Goal: Use online tool/utility: Use online tool/utility

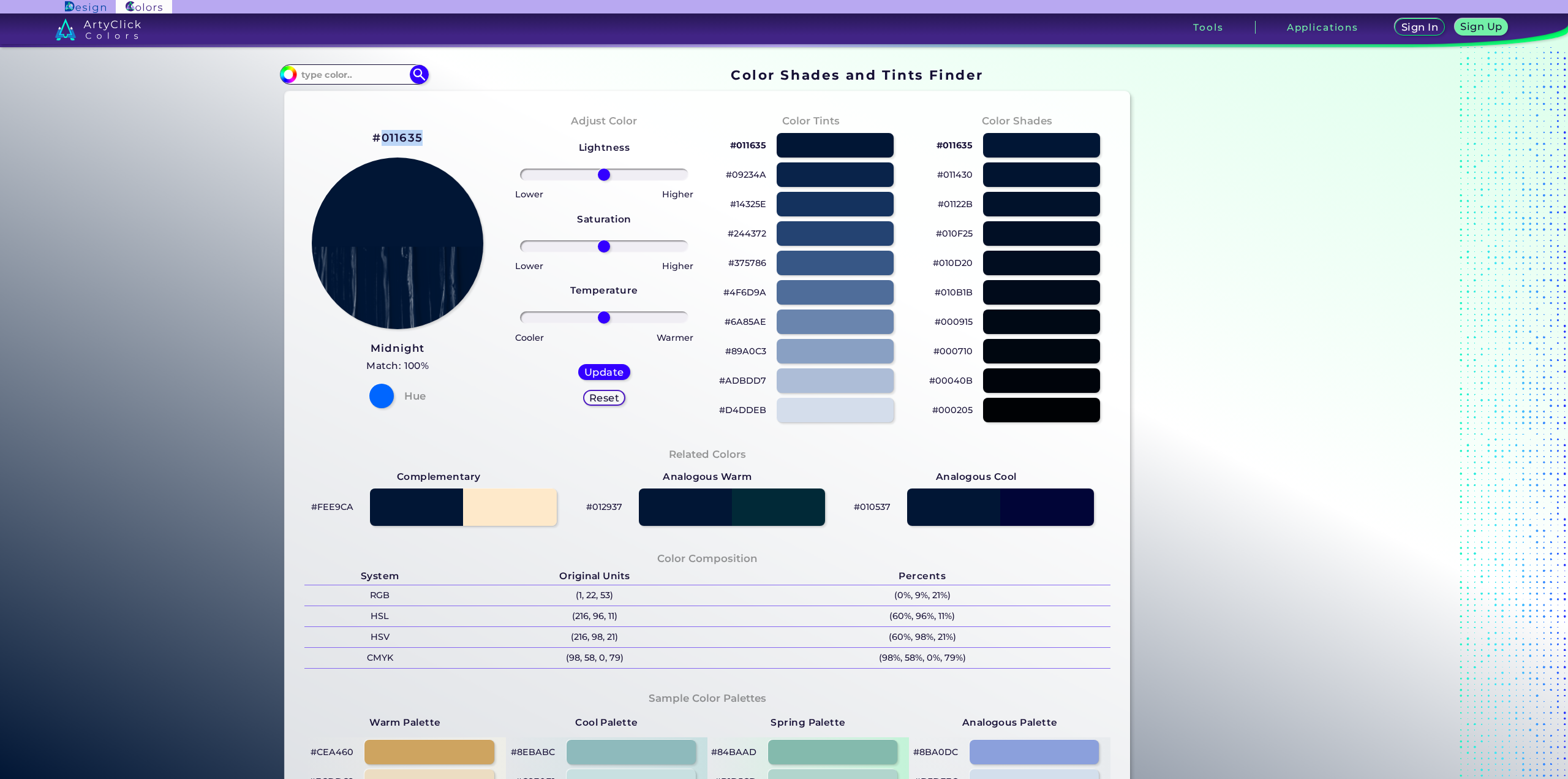
drag, startPoint x: 452, startPoint y: 127, endPoint x: 381, endPoint y: 143, distance: 72.8
click at [381, 143] on div "#011635 Midnight Match: 100% Hue" at bounding box center [397, 267] width 206 height 334
copy div "011635"
drag, startPoint x: 598, startPoint y: 315, endPoint x: 652, endPoint y: 312, distance: 54.1
type input "66"
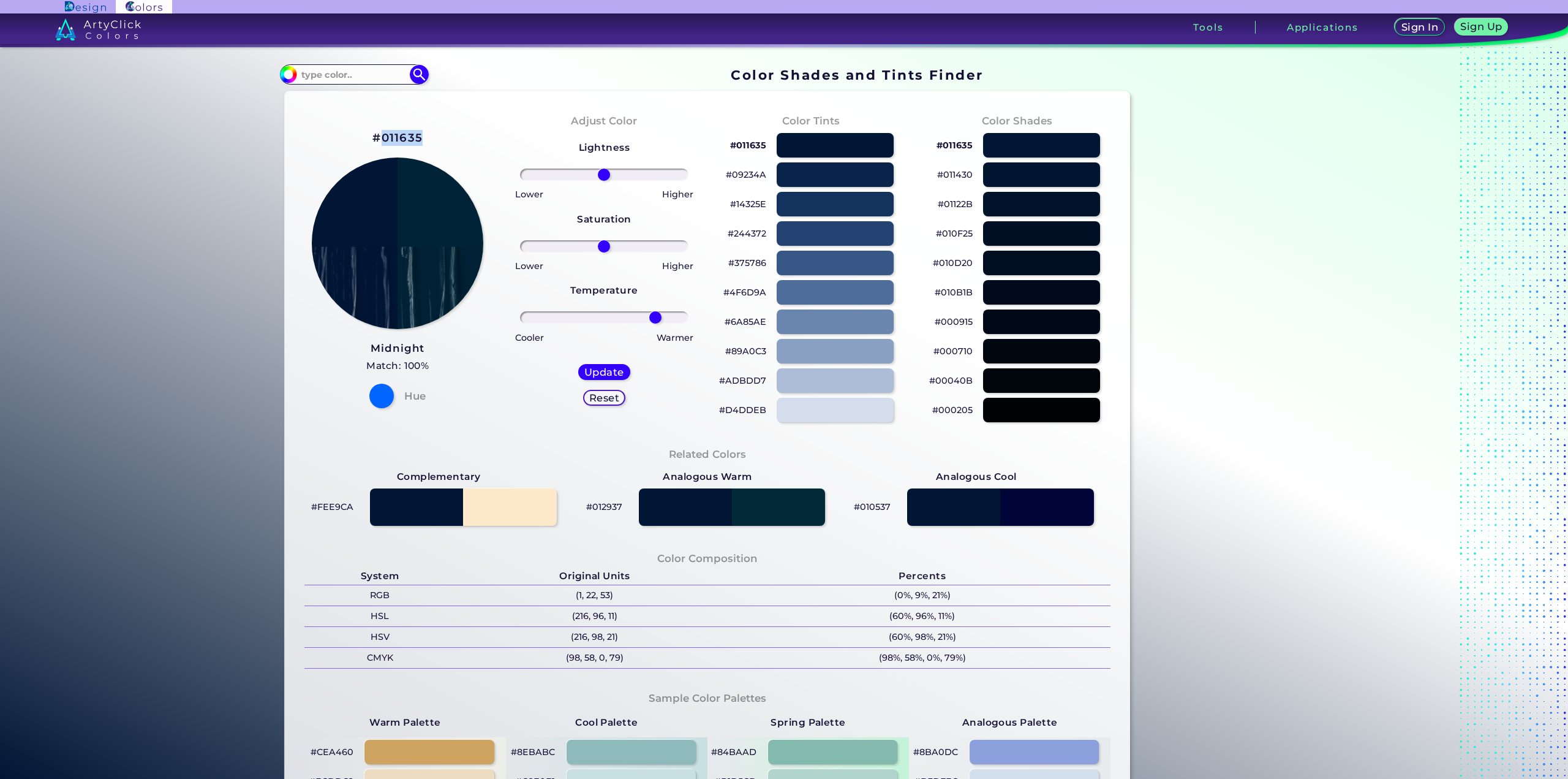
click at [652, 312] on input "range" at bounding box center [604, 317] width 169 height 12
drag, startPoint x: 602, startPoint y: 245, endPoint x: 656, endPoint y: 243, distance: 54.0
click at [656, 243] on input "range" at bounding box center [604, 247] width 169 height 12
drag, startPoint x: 642, startPoint y: 242, endPoint x: 606, endPoint y: 243, distance: 36.0
type input "7"
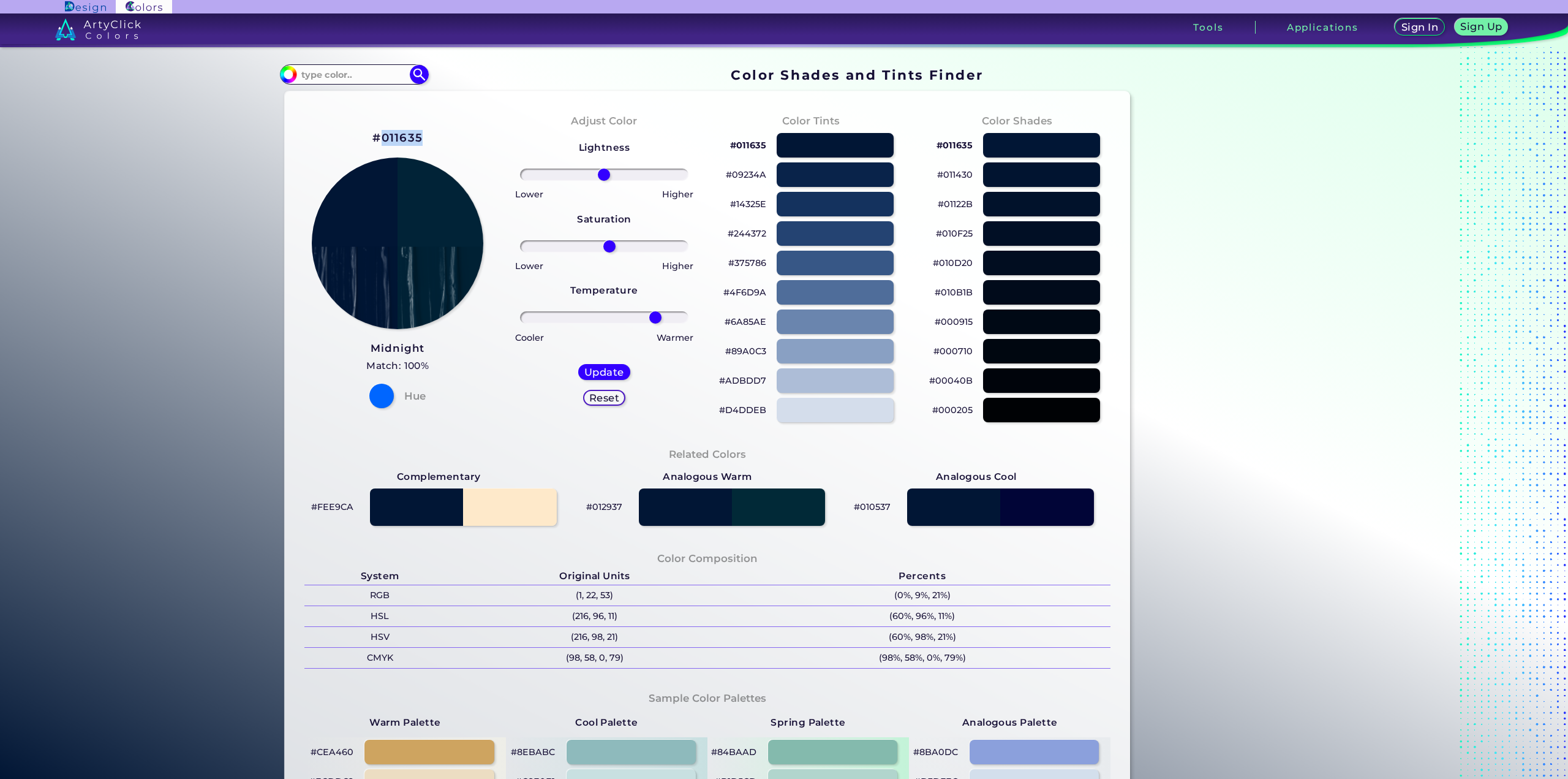
click at [606, 243] on input "range" at bounding box center [604, 247] width 169 height 12
drag, startPoint x: 608, startPoint y: 175, endPoint x: 689, endPoint y: 171, distance: 81.1
click at [687, 171] on input "range" at bounding box center [604, 175] width 169 height 12
drag, startPoint x: 665, startPoint y: 172, endPoint x: 627, endPoint y: 180, distance: 38.8
type input "33"
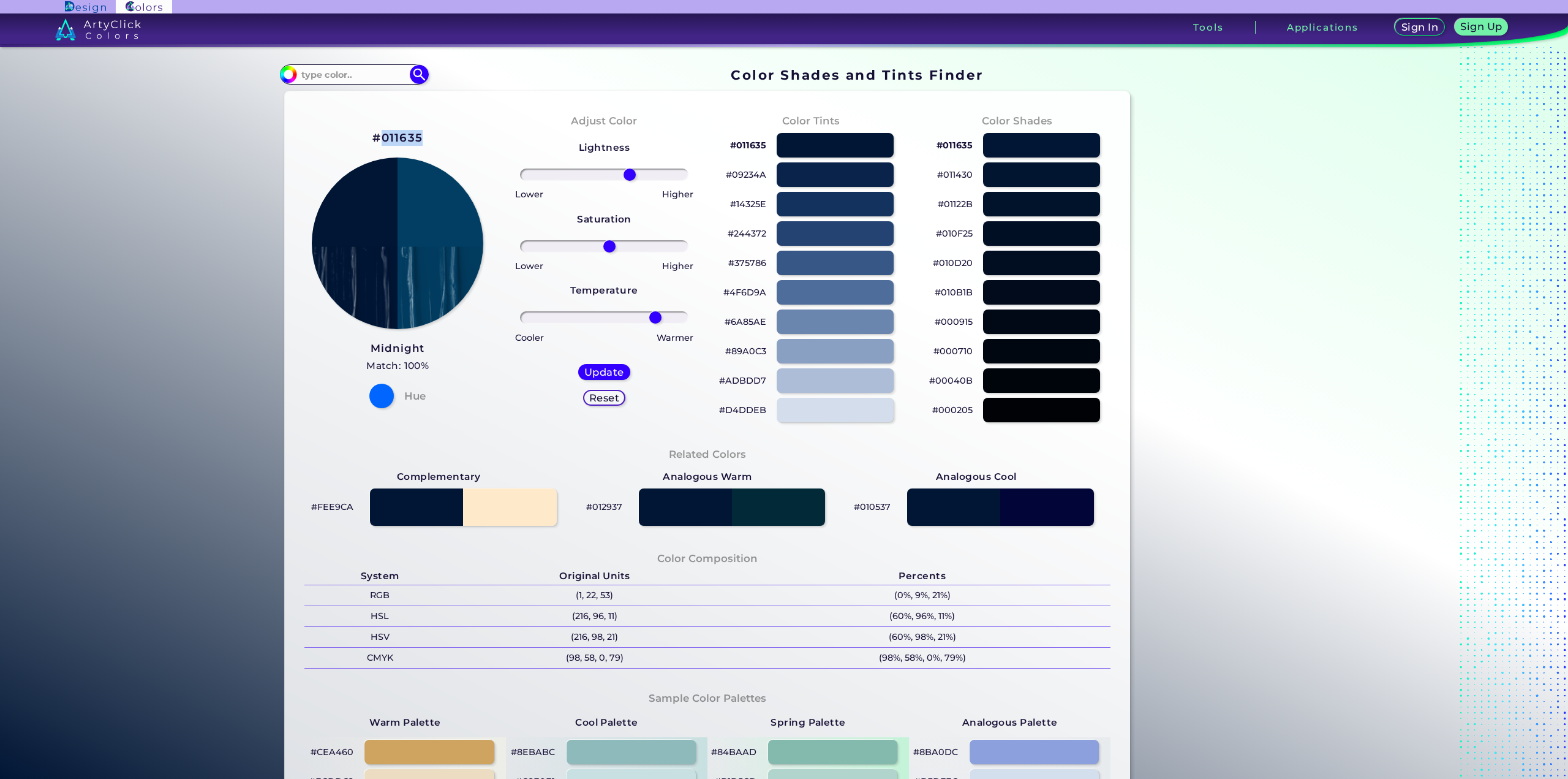
click at [627, 180] on input "range" at bounding box center [604, 175] width 169 height 12
click at [420, 135] on div "#011635 Midnight Match: 100% Hue" at bounding box center [397, 267] width 206 height 334
drag, startPoint x: 426, startPoint y: 138, endPoint x: 379, endPoint y: 139, distance: 47.0
click at [379, 139] on div "#011635 Midnight Match: 100% Hue" at bounding box center [397, 267] width 206 height 334
click at [600, 372] on h5 "Update" at bounding box center [605, 371] width 40 height 10
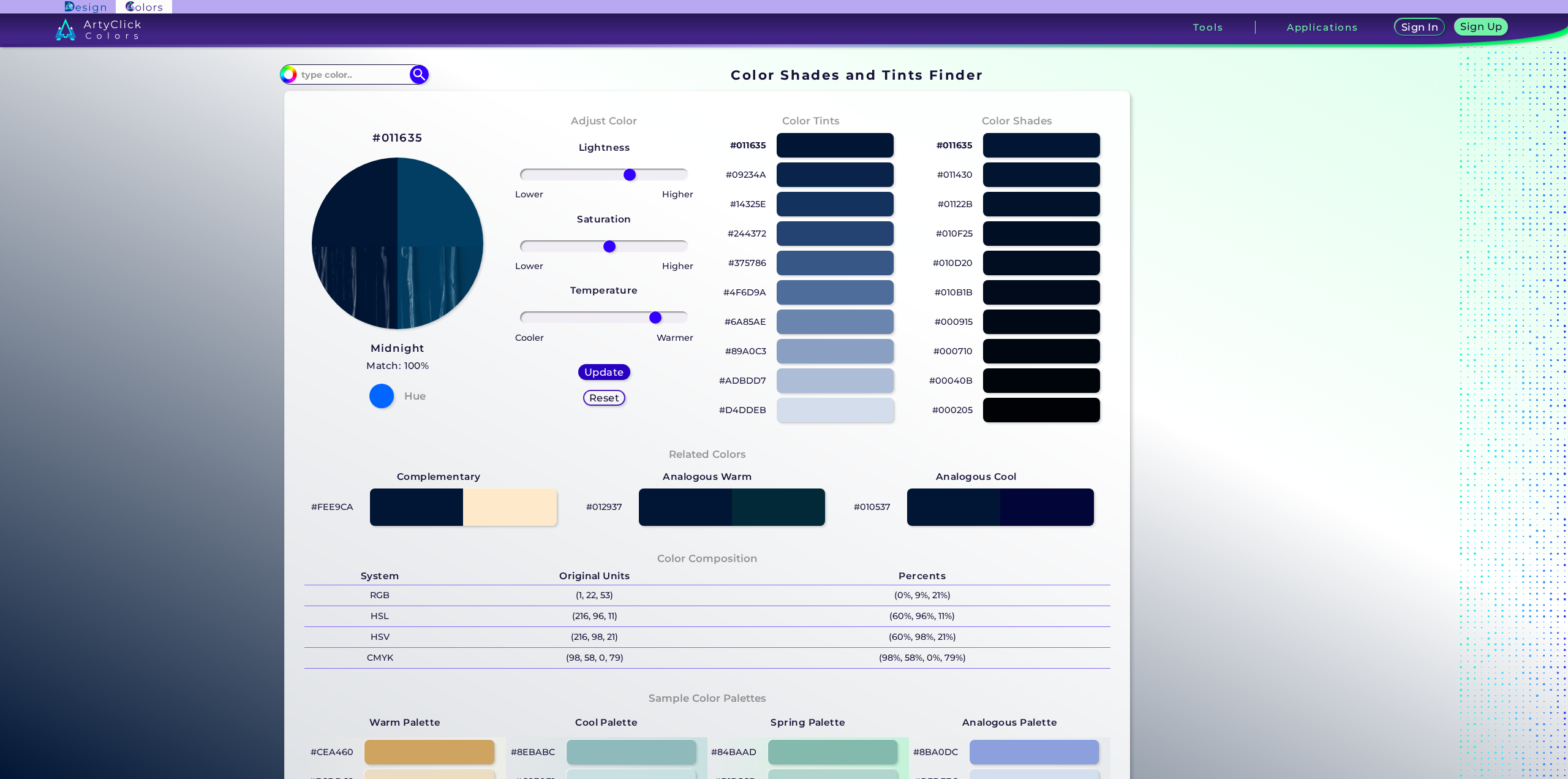
type input "#023e63"
type input "0"
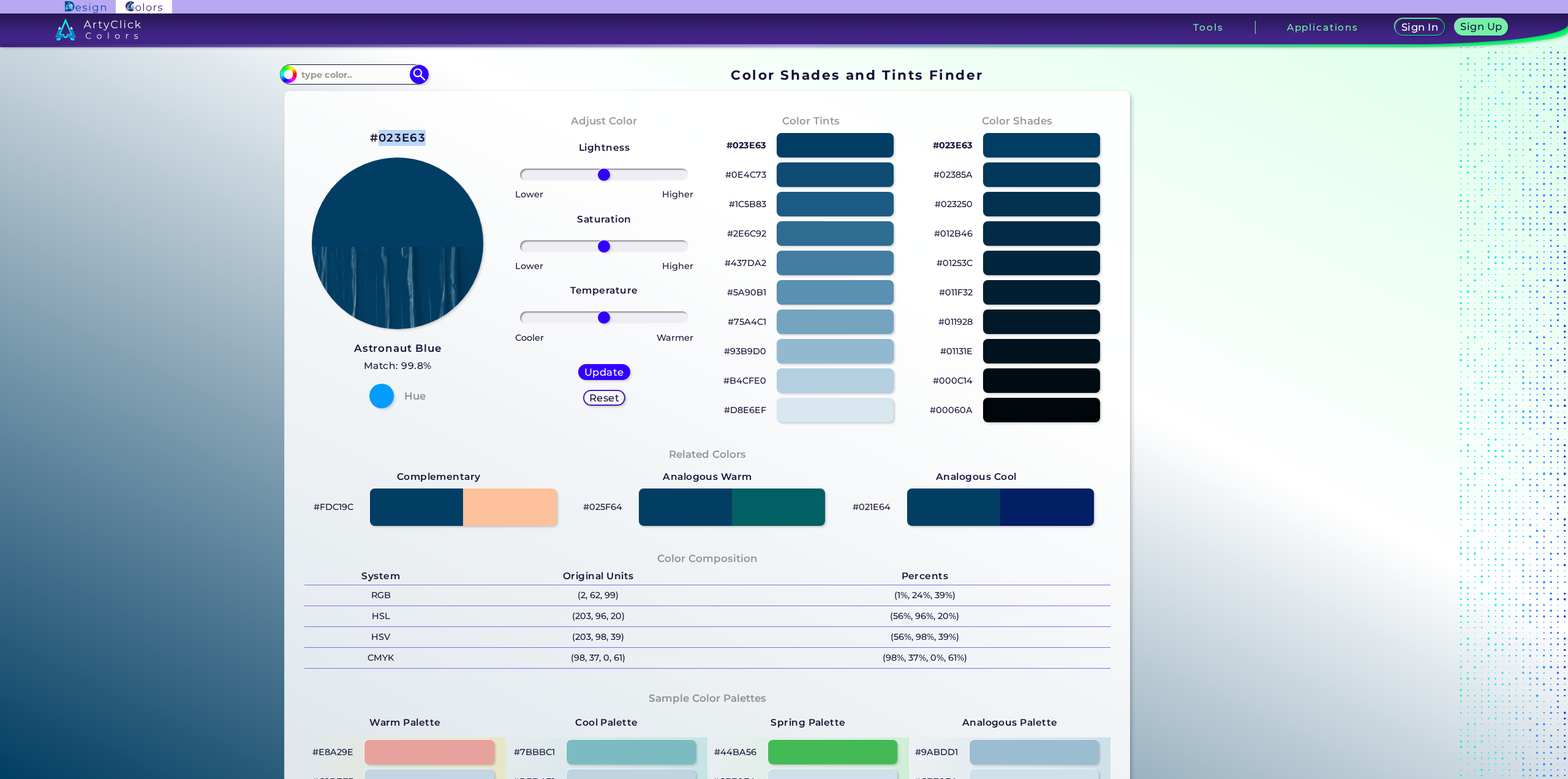
drag, startPoint x: 426, startPoint y: 139, endPoint x: 378, endPoint y: 142, distance: 48.1
click at [378, 142] on div "#023E63 Astronaut Blue Match: 99.8% Hue" at bounding box center [397, 267] width 206 height 334
copy h2 "023E63"
click at [880, 573] on h5 "Percents" at bounding box center [925, 576] width 372 height 16
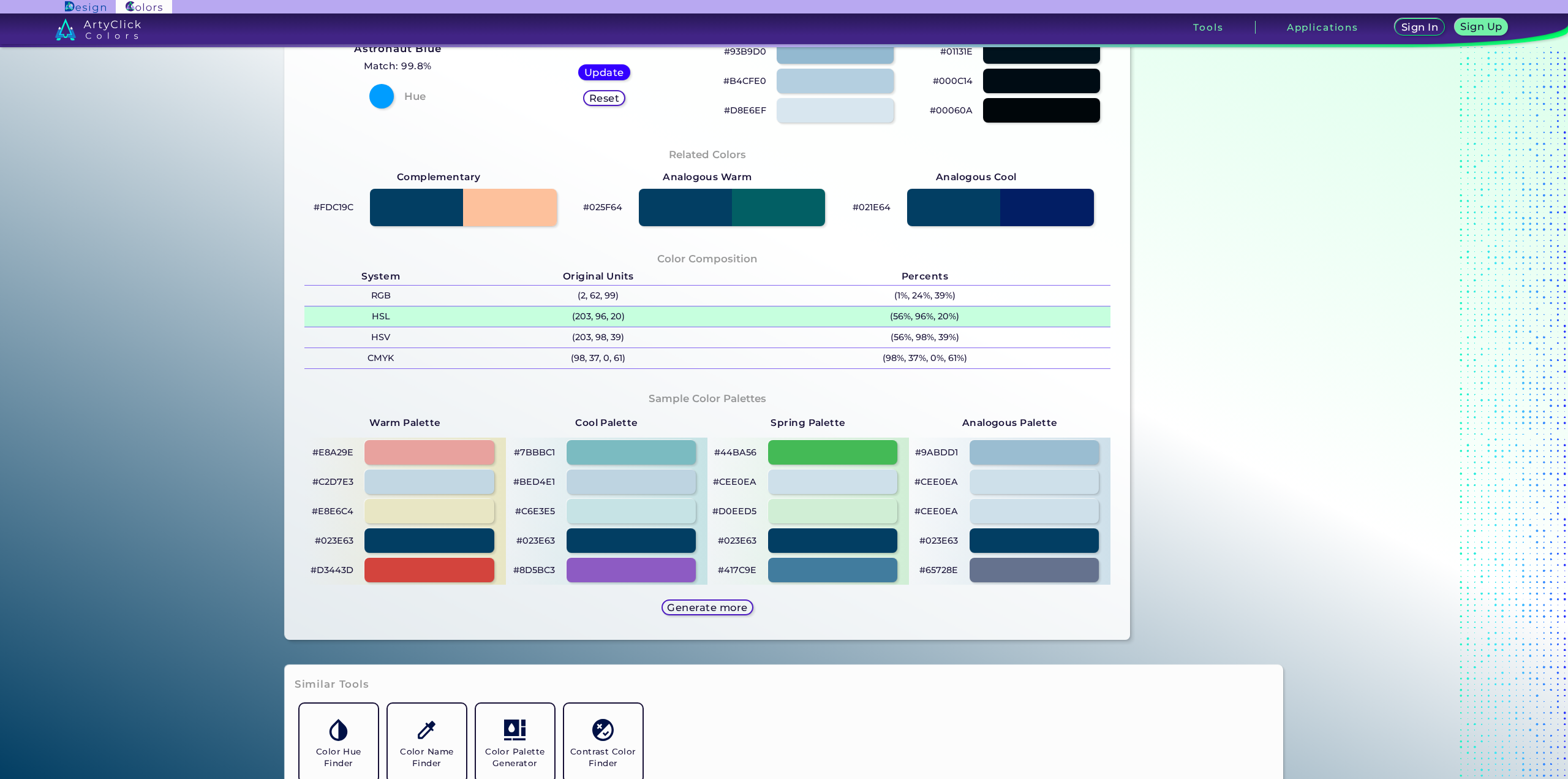
scroll to position [307, 0]
